Goal: Task Accomplishment & Management: Manage account settings

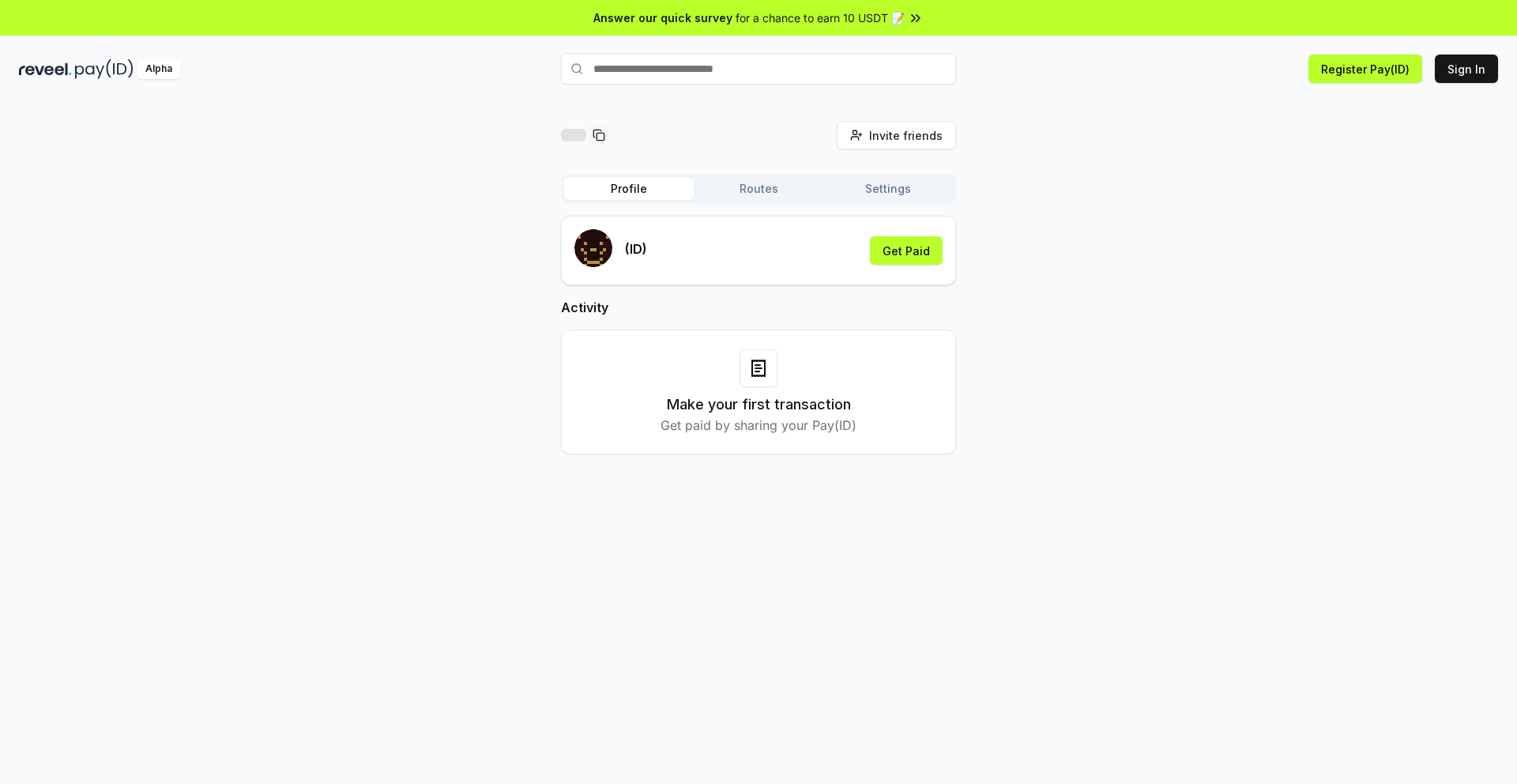
click at [741, 77] on input "text" at bounding box center [758, 68] width 395 height 31
drag, startPoint x: 1172, startPoint y: 127, endPoint x: 1425, endPoint y: 63, distance: 261.0
click at [1172, 127] on div "Invite friends Invite Profile Routes Settings (ID) Get Paid Activity Make your …" at bounding box center [758, 300] width 1479 height 359
click at [754, 362] on icon at bounding box center [758, 368] width 19 height 19
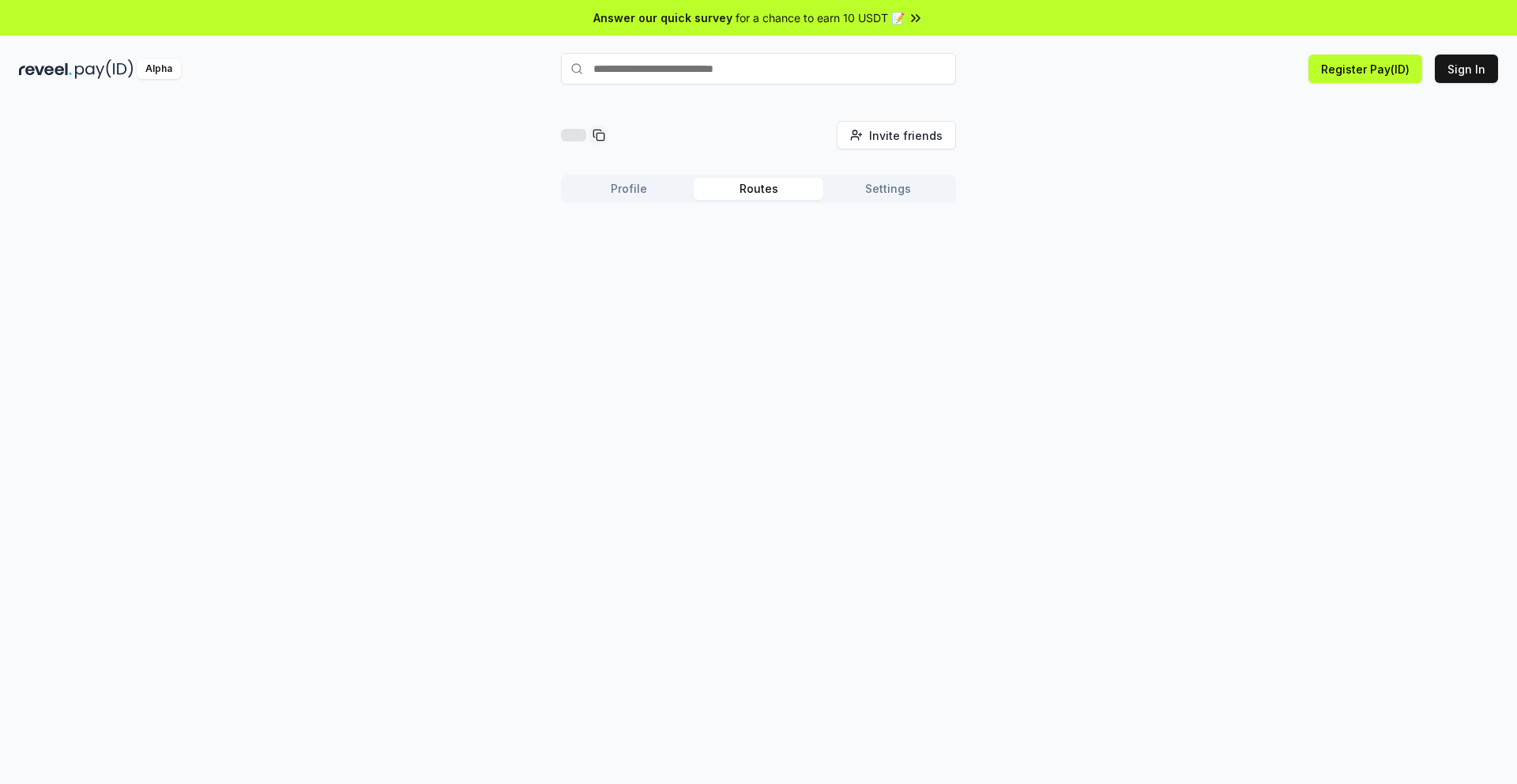
click at [752, 191] on button "Routes" at bounding box center [758, 188] width 129 height 22
click at [892, 171] on div "Invite friends Invite Profile Routes Settings Create Route Create your first Ro…" at bounding box center [758, 254] width 395 height 267
click at [893, 175] on div "Profile Routes Settings" at bounding box center [758, 189] width 395 height 28
click at [894, 196] on button "Settings" at bounding box center [888, 188] width 129 height 22
click at [636, 188] on button "Profile" at bounding box center [628, 188] width 129 height 22
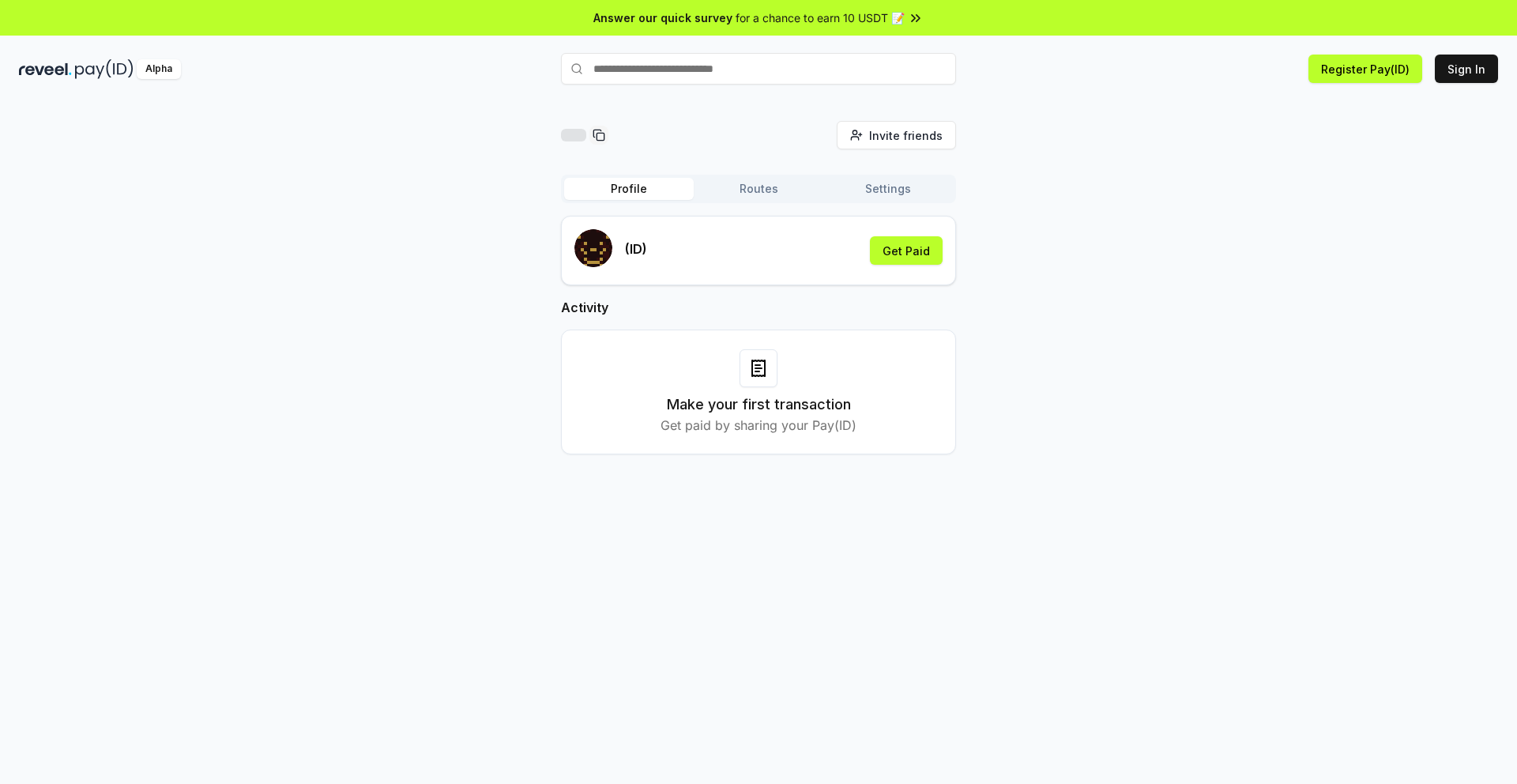
click at [599, 233] on rect "submit" at bounding box center [598, 233] width 3 height 3
click at [911, 251] on button "Get Paid" at bounding box center [906, 250] width 73 height 28
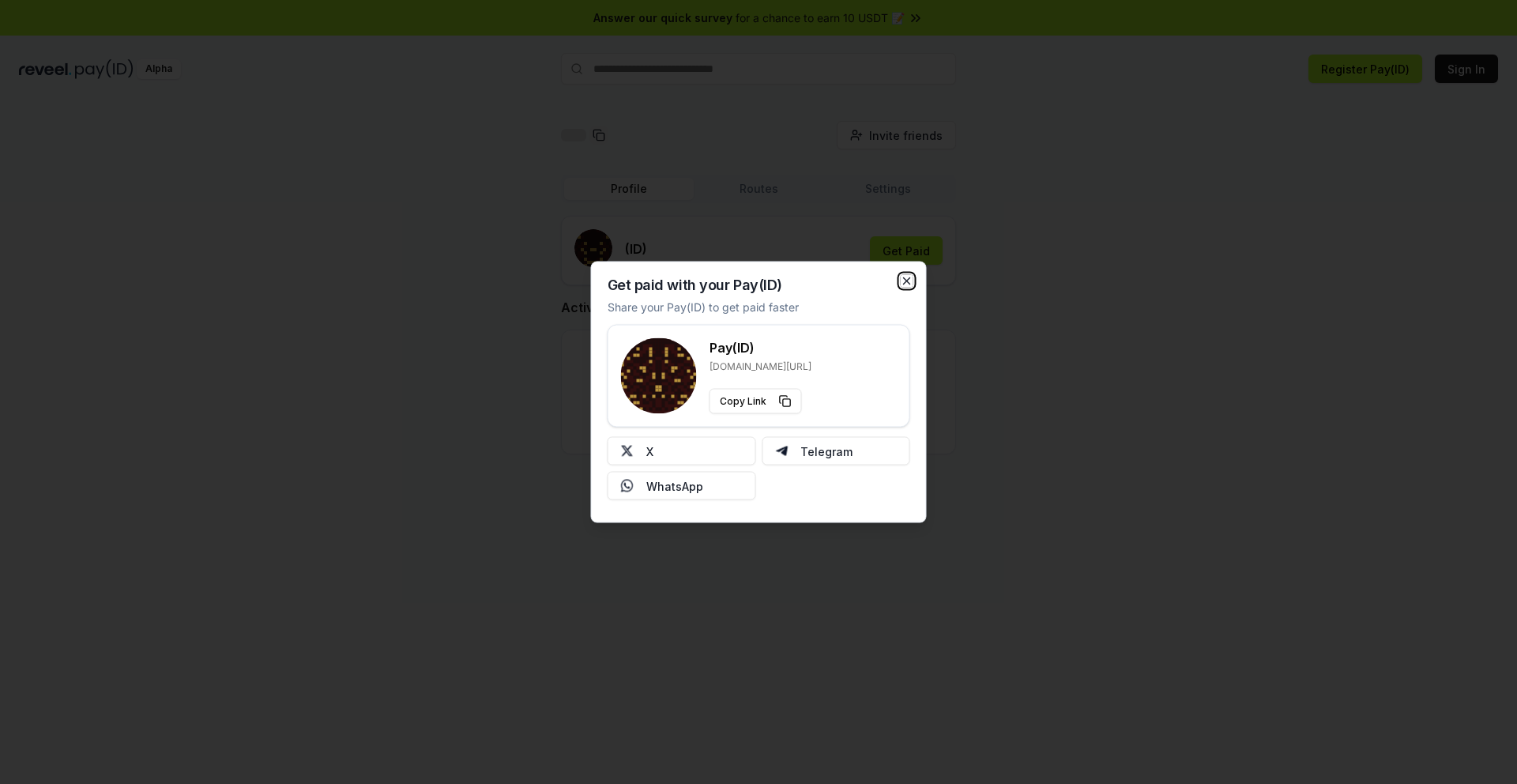
click at [907, 280] on icon "button" at bounding box center [907, 281] width 12 height 12
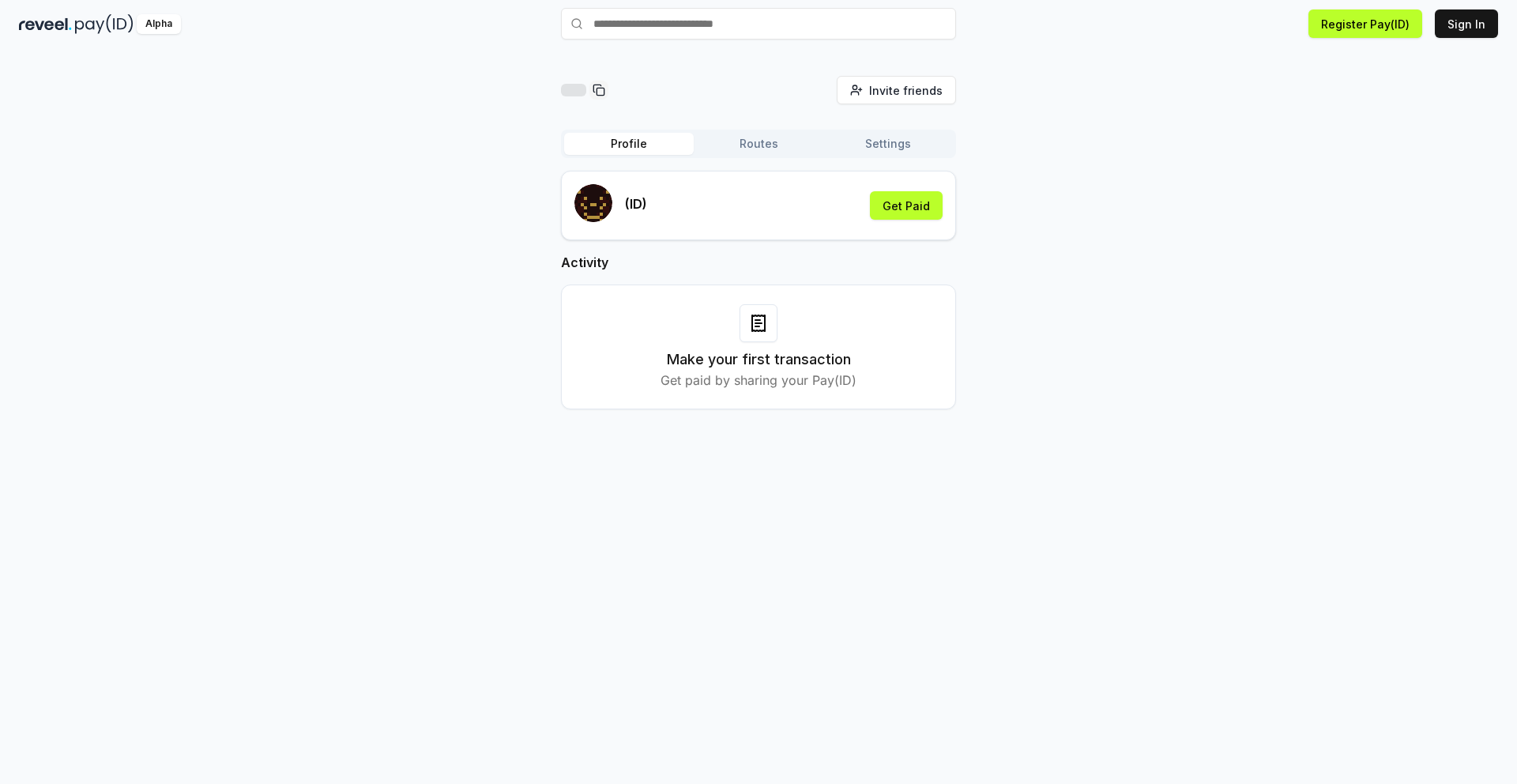
click at [752, 133] on button "Routes" at bounding box center [758, 144] width 129 height 22
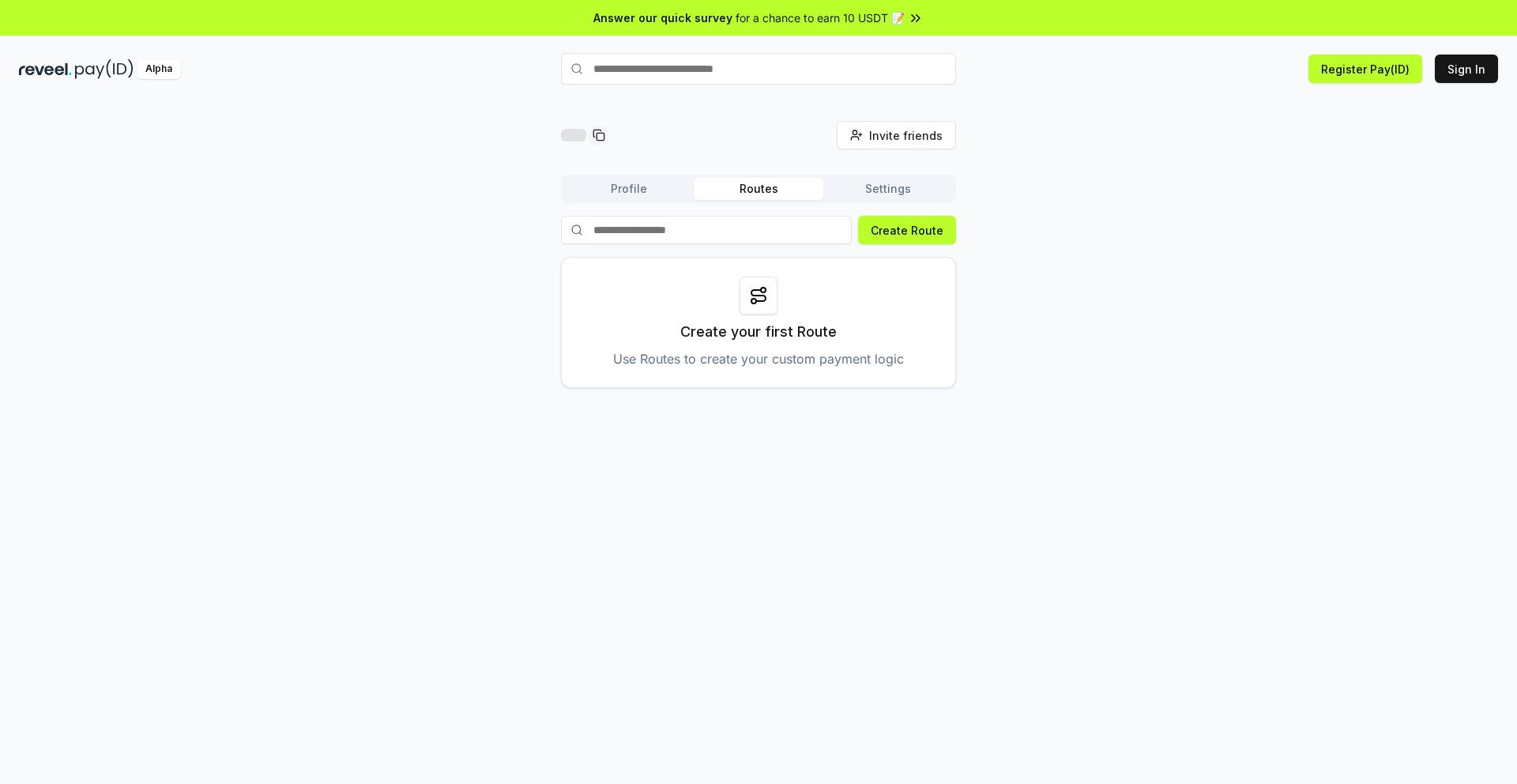
click at [161, 66] on div "Alpha" at bounding box center [159, 69] width 44 height 20
